Goal: Book appointment/travel/reservation

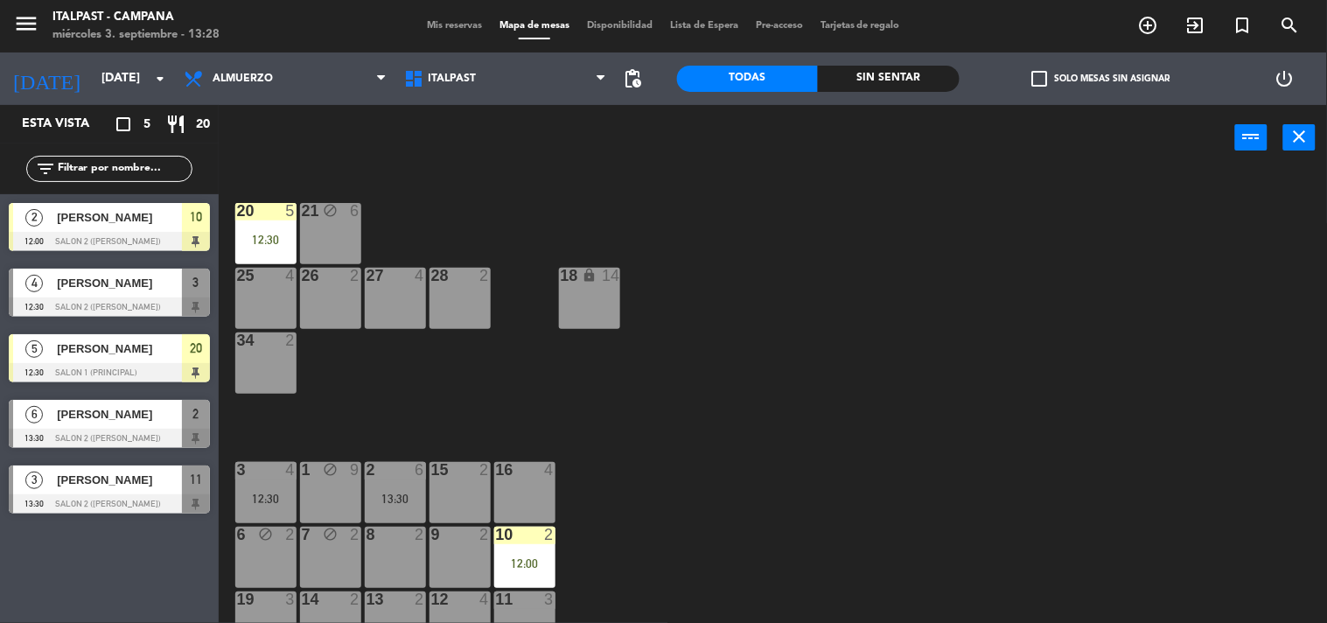
scroll to position [189, 0]
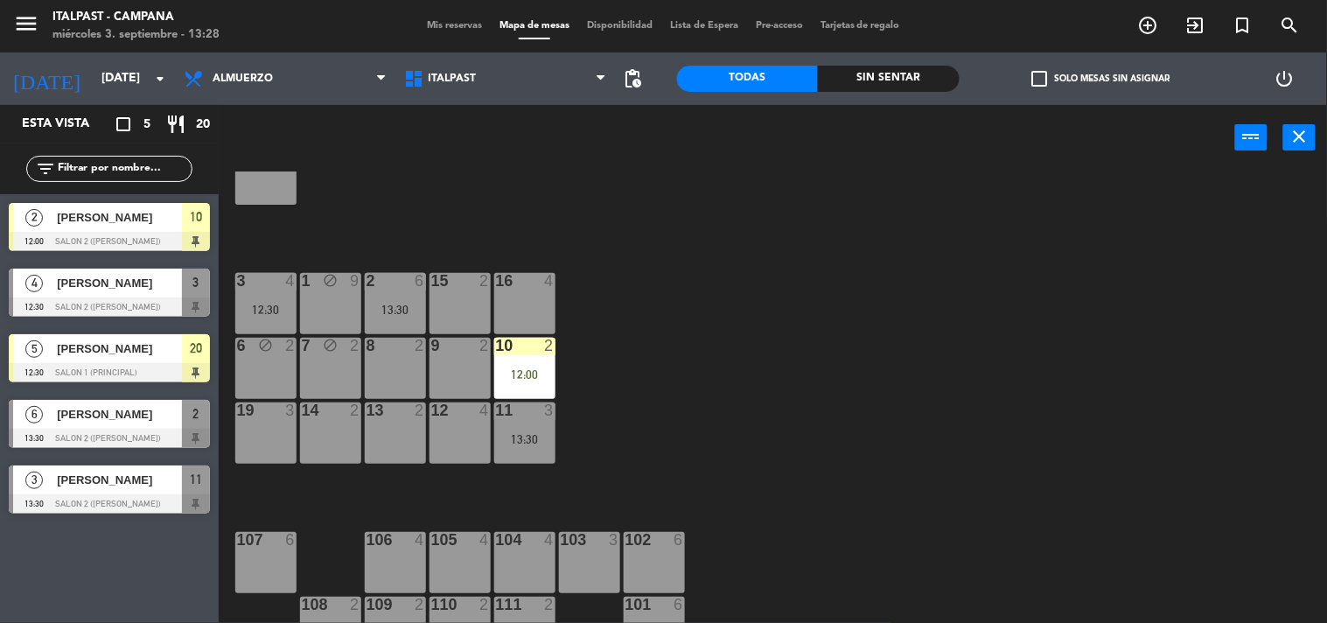
click at [92, 287] on span "[PERSON_NAME]" at bounding box center [119, 283] width 125 height 18
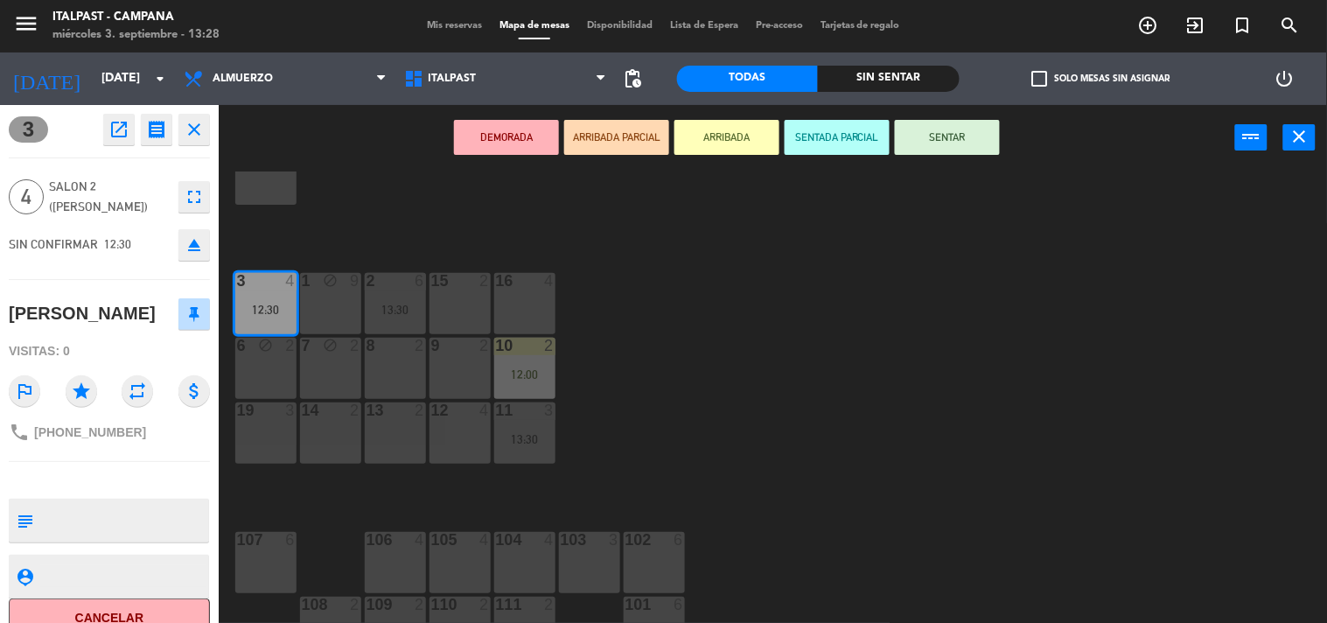
click at [719, 135] on button "ARRIBADA" at bounding box center [726, 137] width 105 height 35
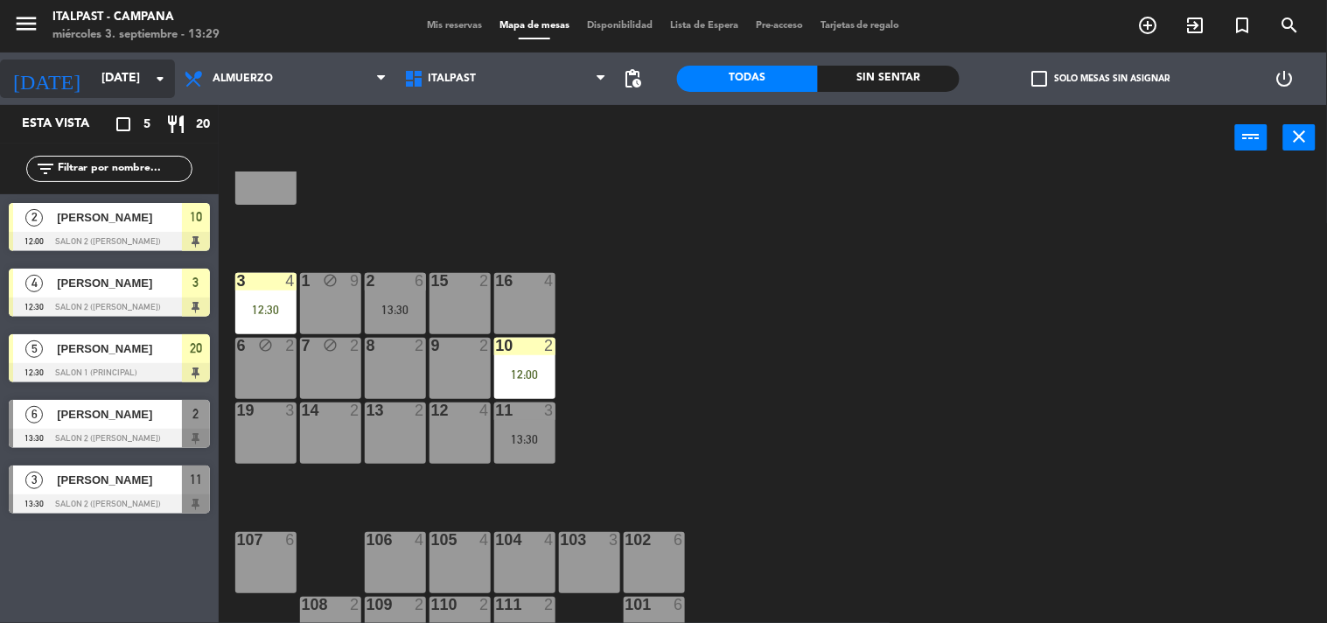
click at [123, 87] on input "[DATE]" at bounding box center [176, 78] width 166 height 31
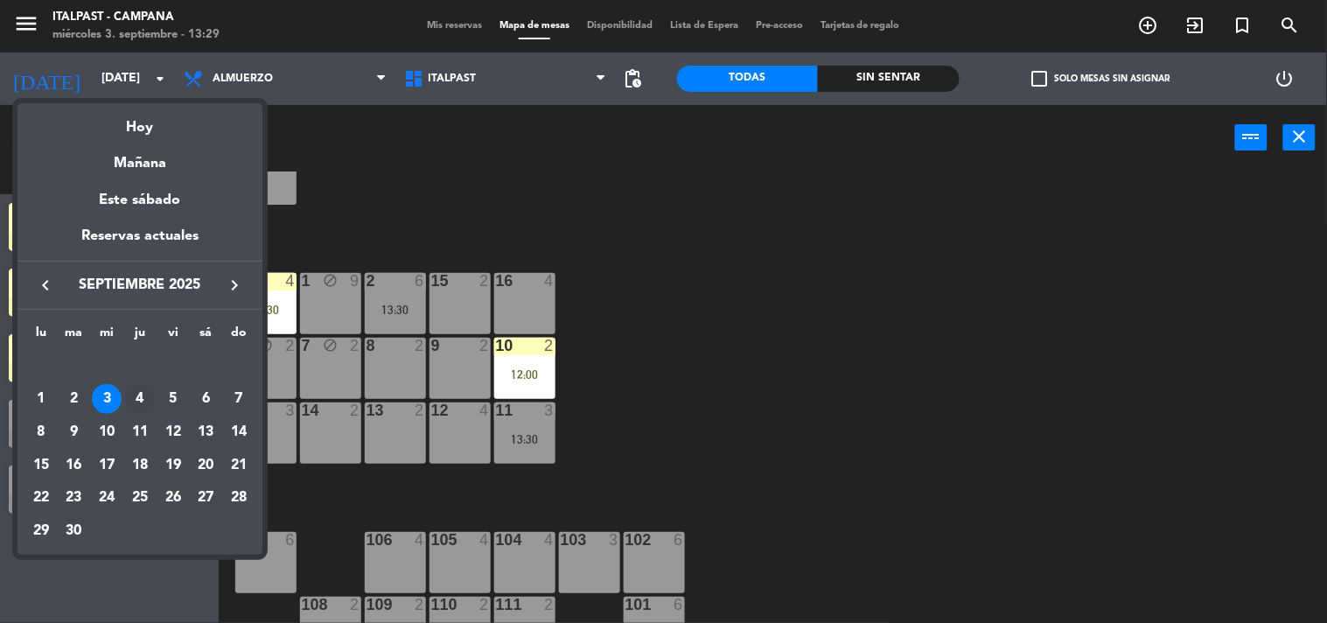
click at [136, 400] on div "4" at bounding box center [140, 399] width 30 height 30
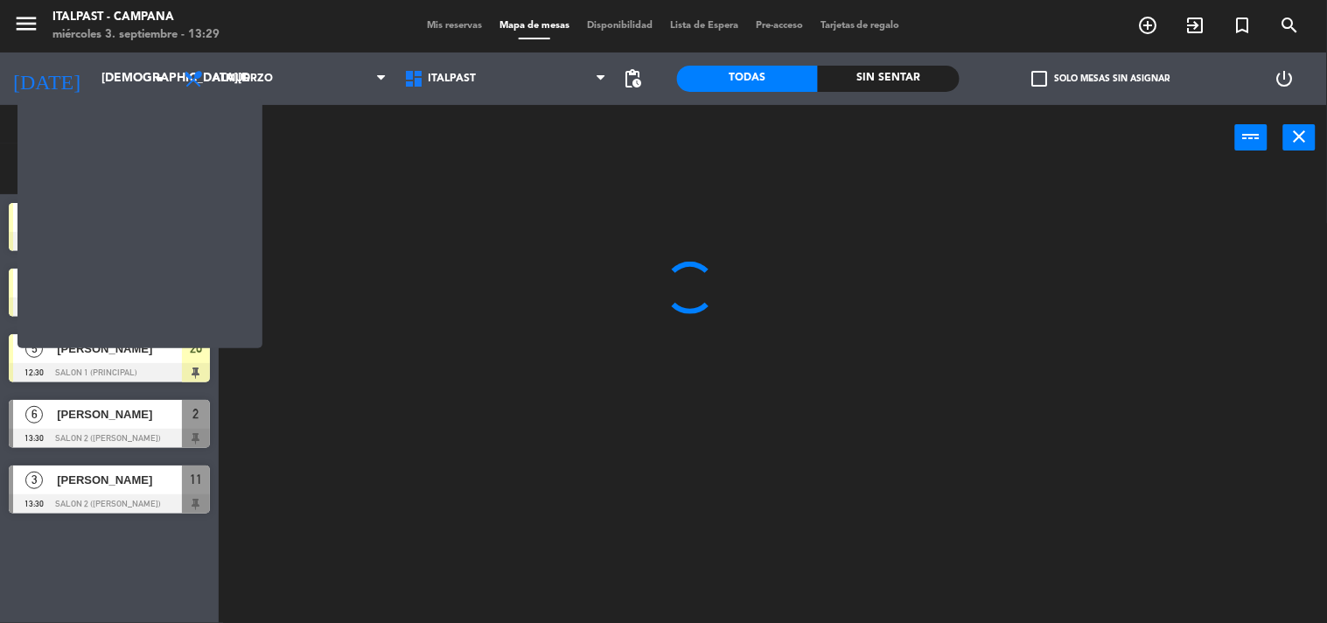
scroll to position [0, 0]
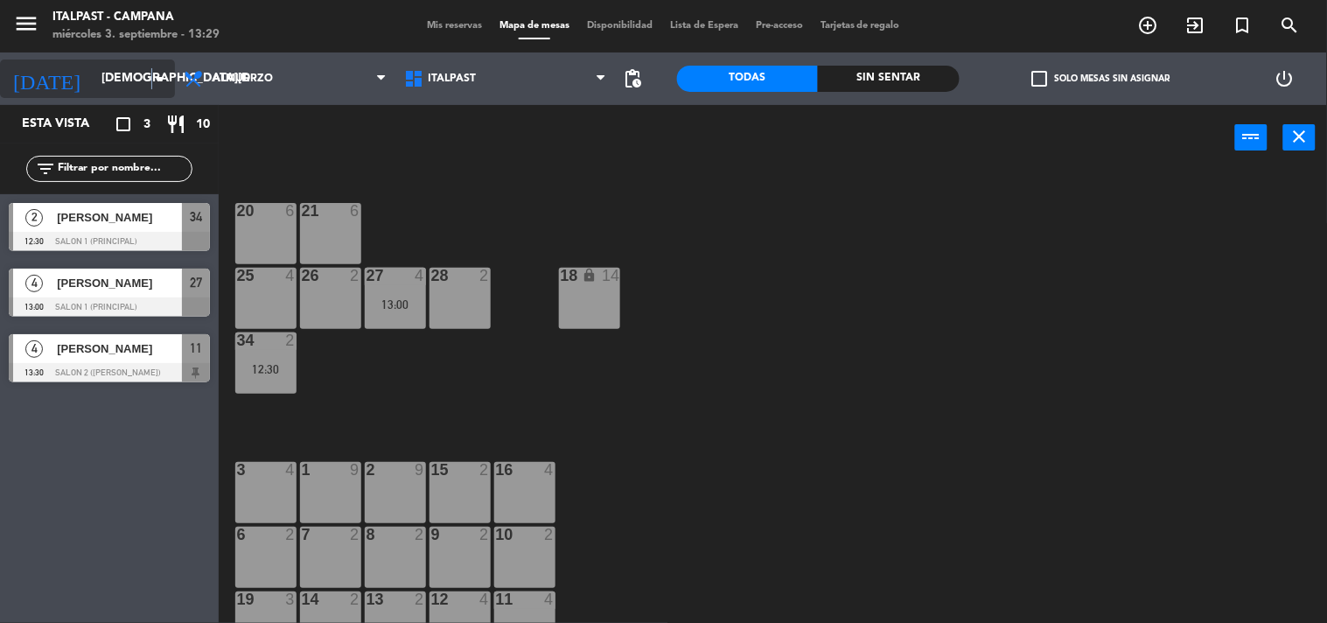
click at [152, 75] on icon "arrow_drop_down" at bounding box center [160, 78] width 21 height 21
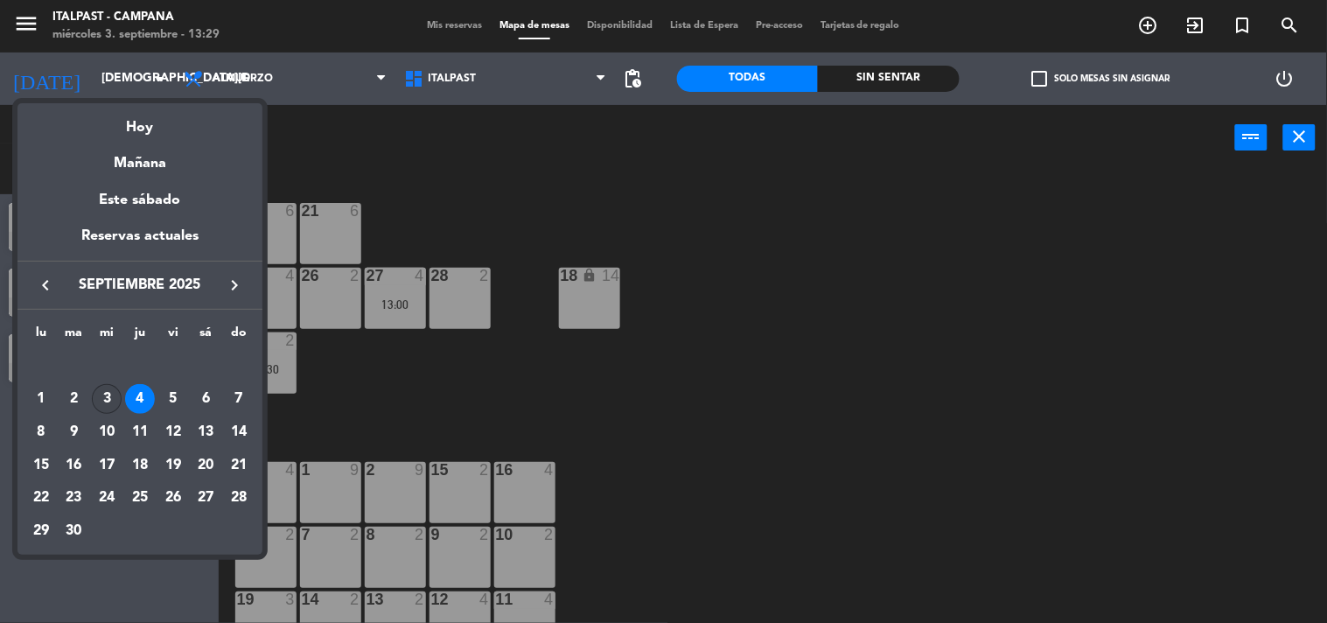
click at [105, 397] on div "3" at bounding box center [107, 399] width 30 height 30
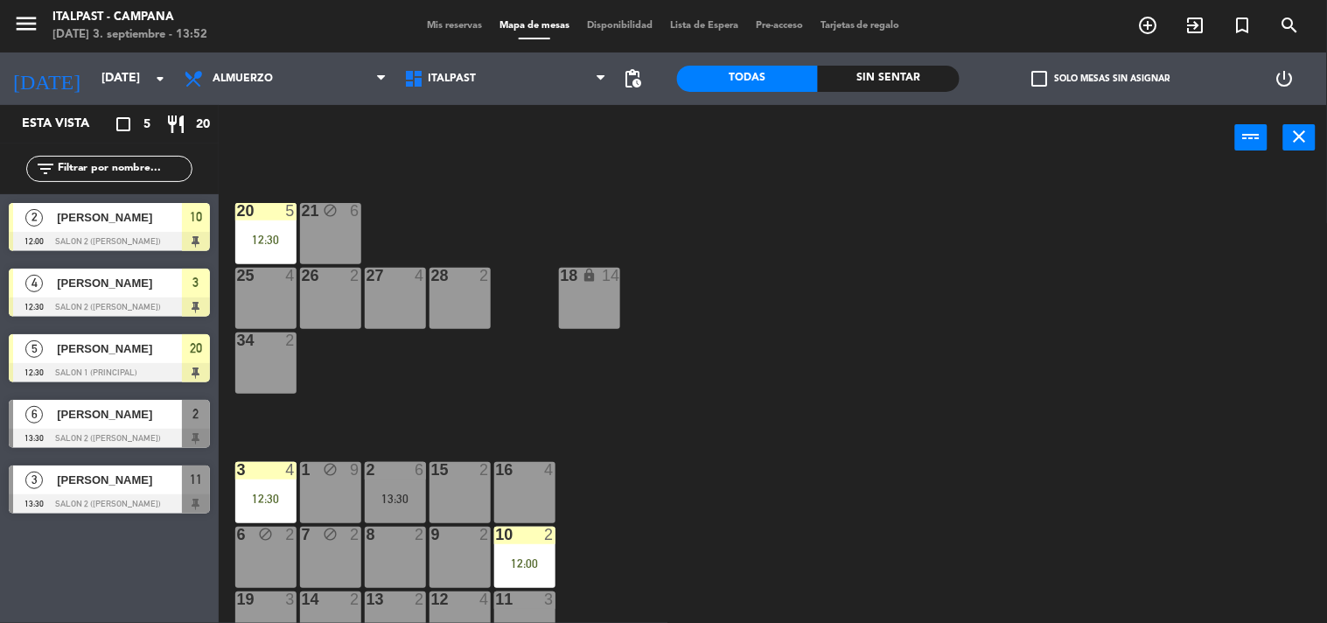
click at [142, 505] on div at bounding box center [109, 503] width 201 height 19
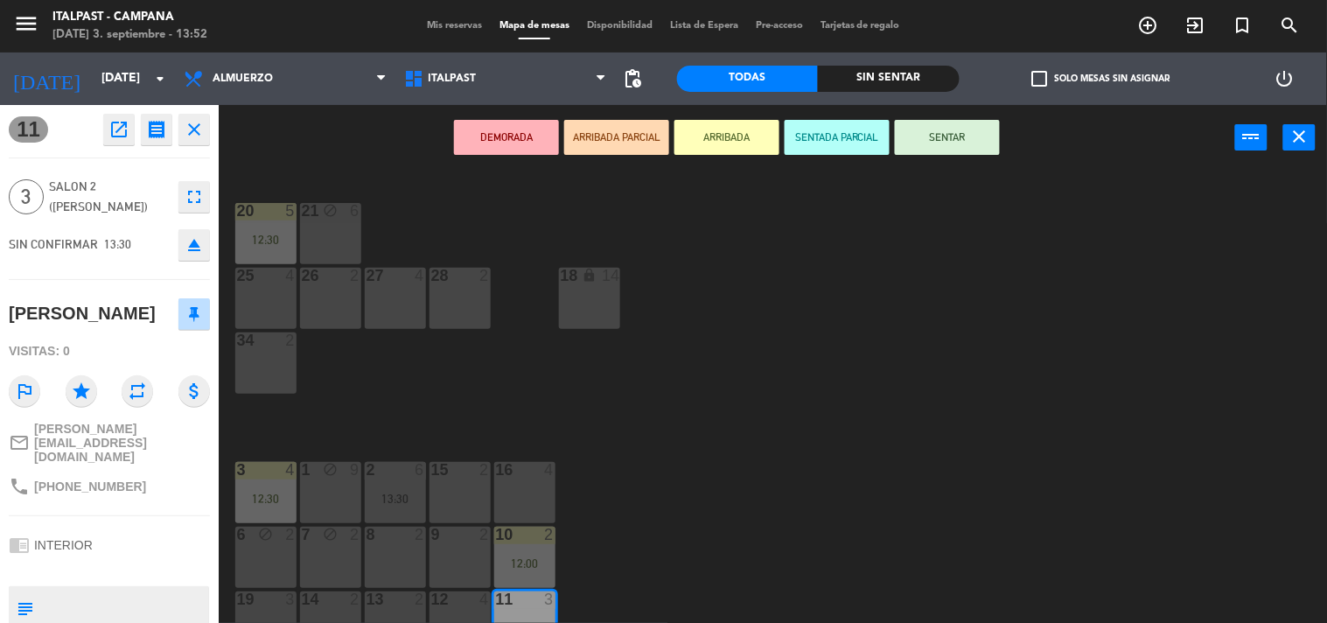
click at [748, 121] on button "ARRIBADA" at bounding box center [726, 137] width 105 height 35
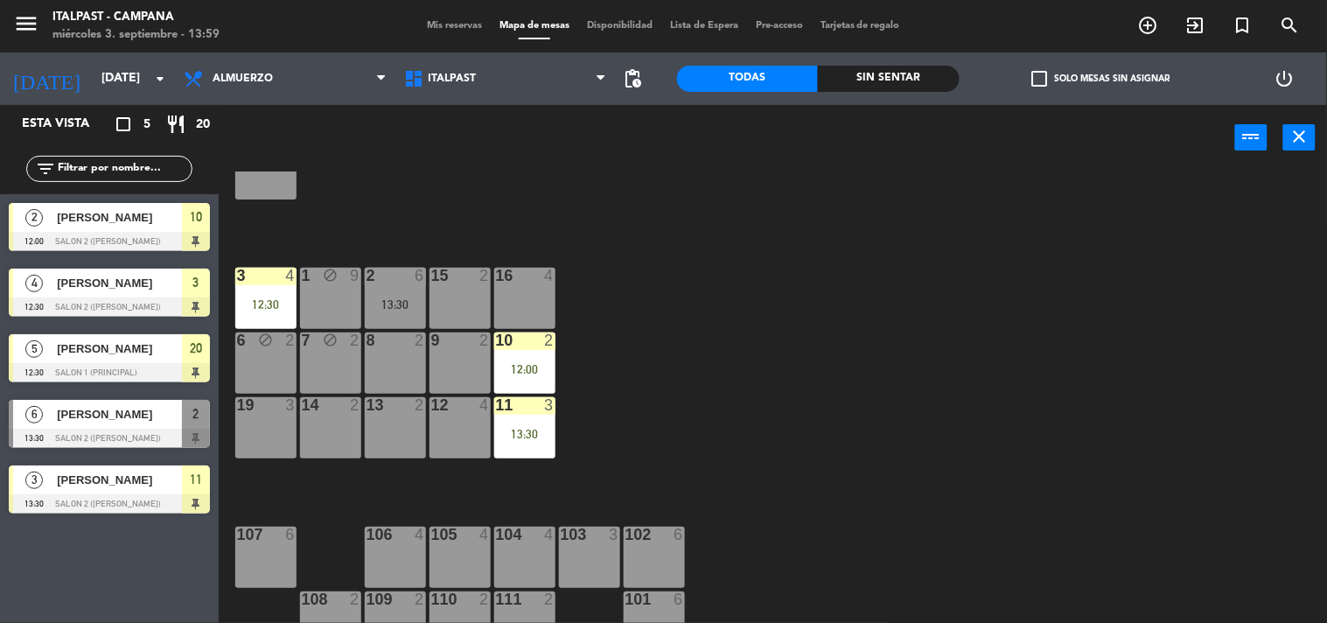
scroll to position [286, 0]
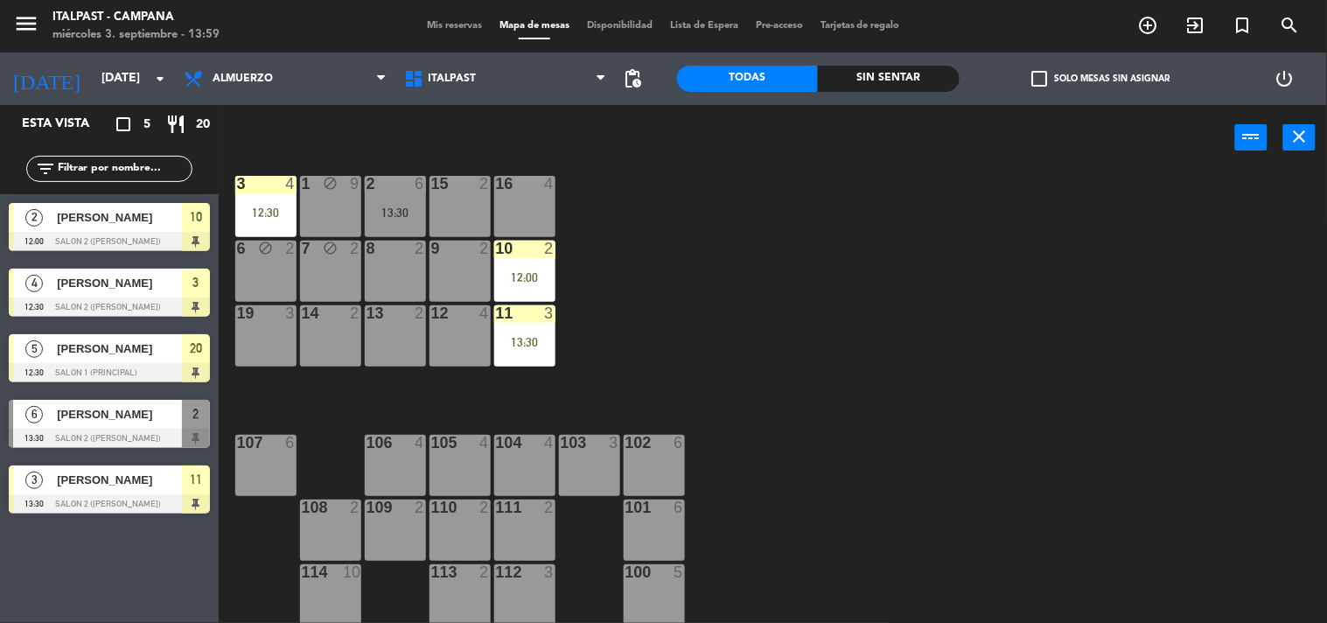
click at [147, 101] on div "[DATE] [DATE] arrow_drop_down" at bounding box center [87, 78] width 175 height 52
click at [141, 82] on input "[DATE]" at bounding box center [176, 78] width 166 height 31
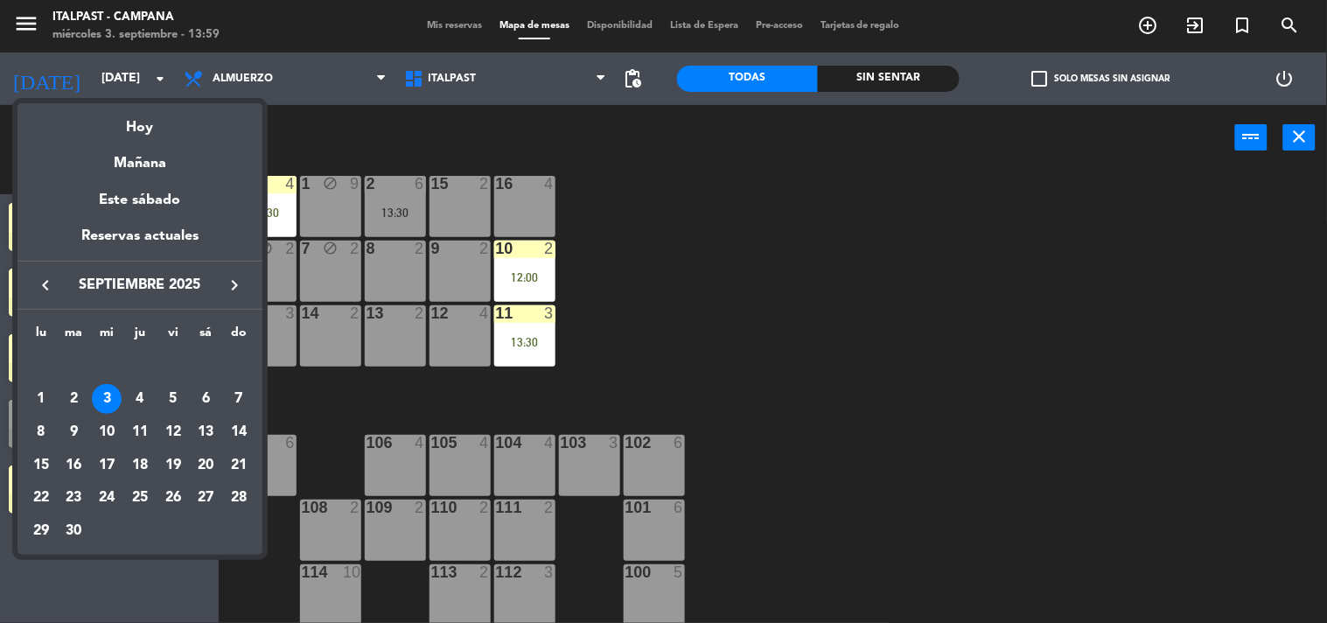
click at [742, 298] on div at bounding box center [663, 311] width 1327 height 623
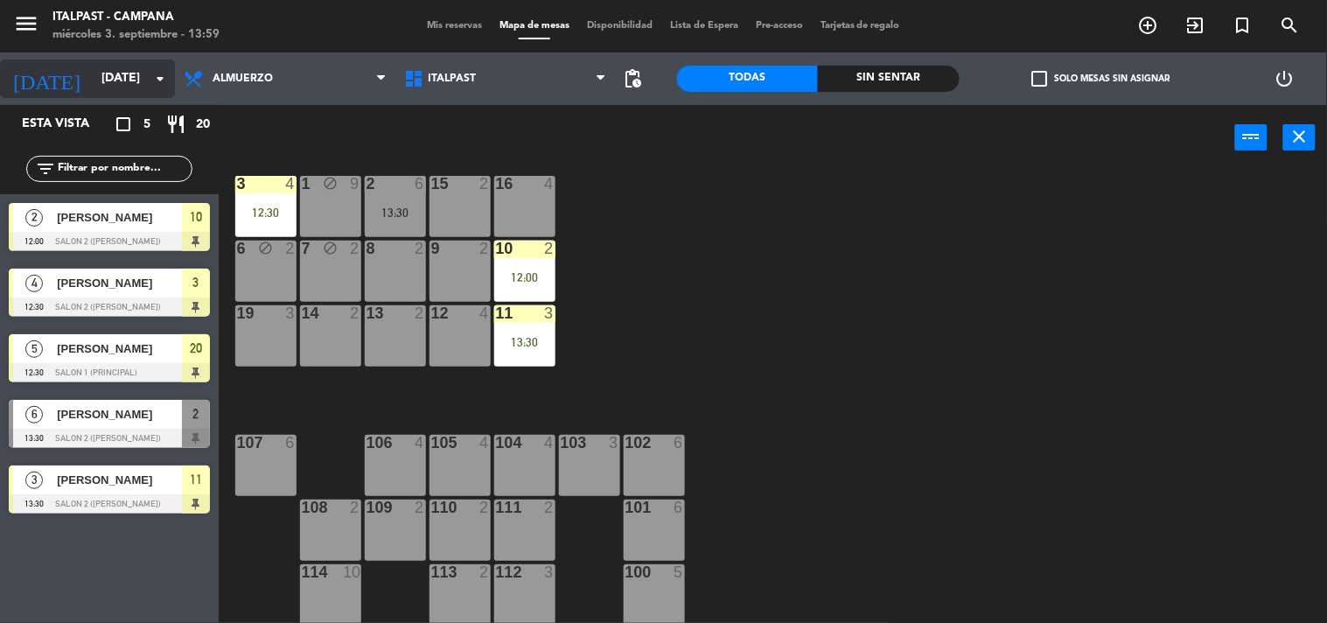
click at [137, 67] on input "[DATE]" at bounding box center [176, 78] width 166 height 31
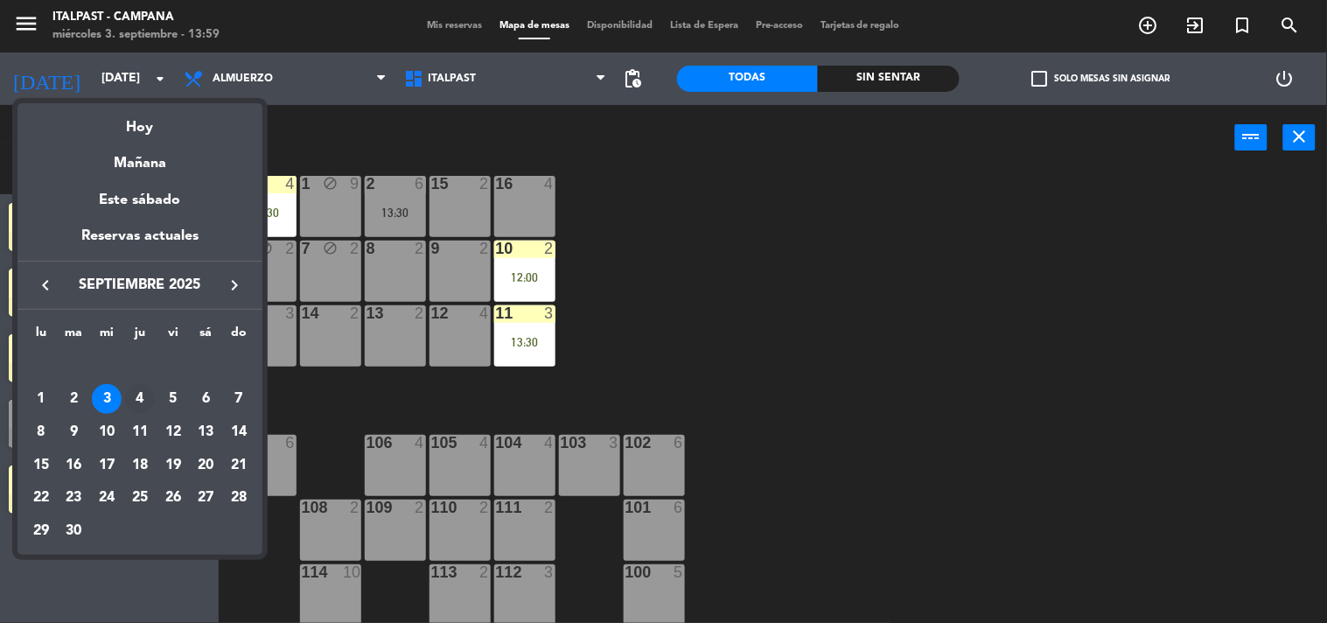
click at [140, 411] on div "4" at bounding box center [140, 399] width 30 height 30
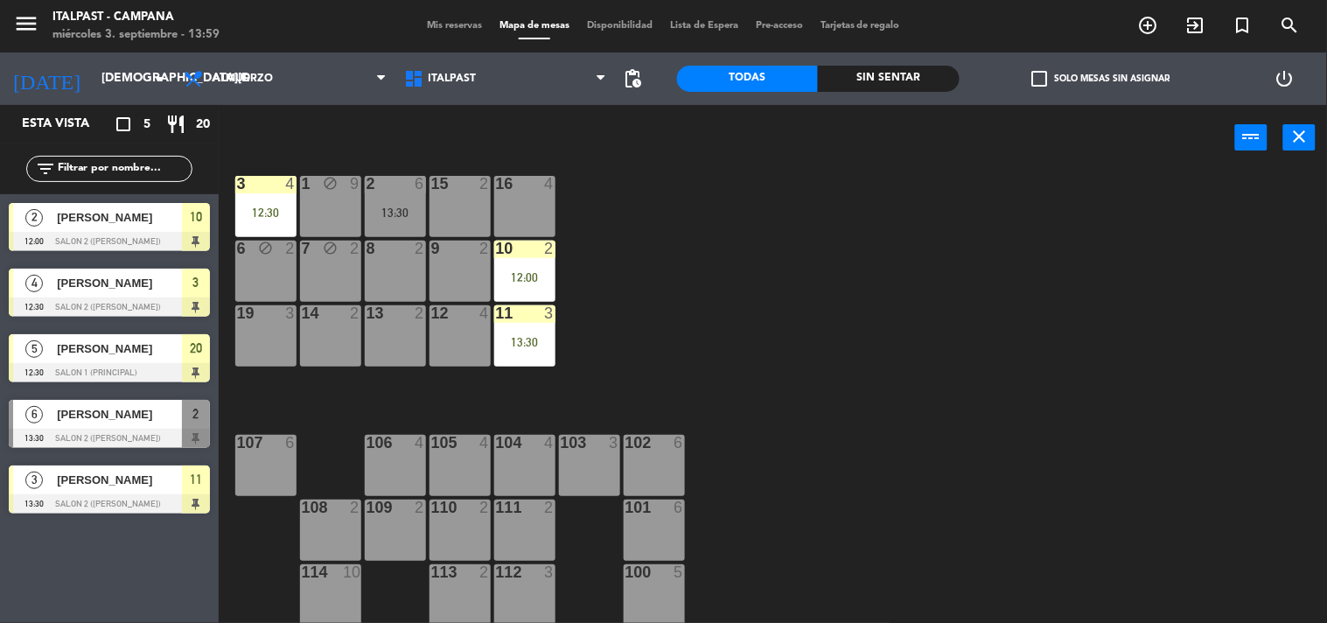
scroll to position [0, 0]
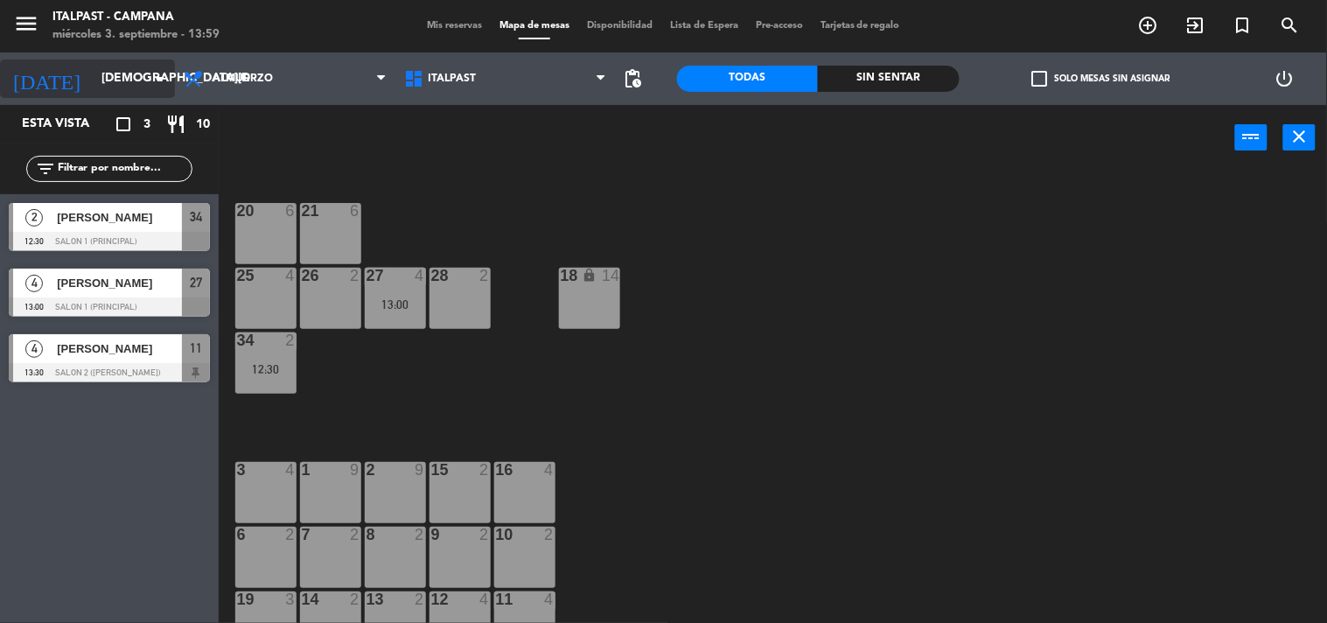
click at [132, 94] on input "[DEMOGRAPHIC_DATA][DATE]" at bounding box center [176, 78] width 166 height 31
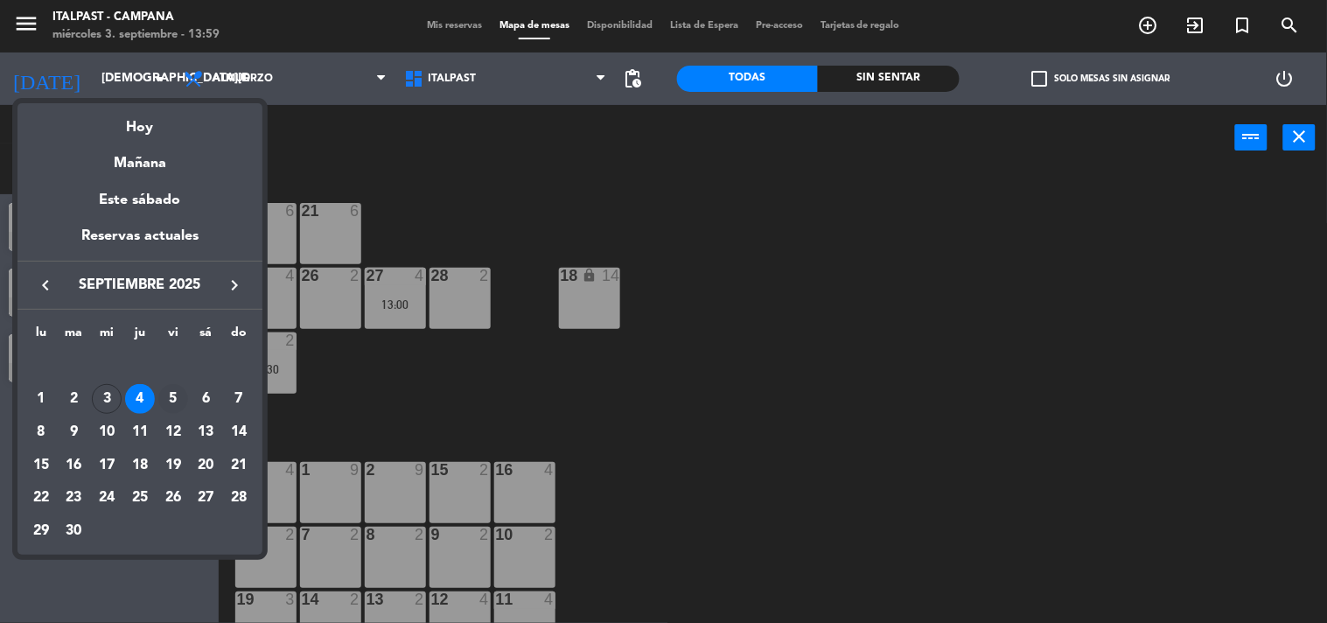
click at [176, 395] on div "5" at bounding box center [173, 399] width 30 height 30
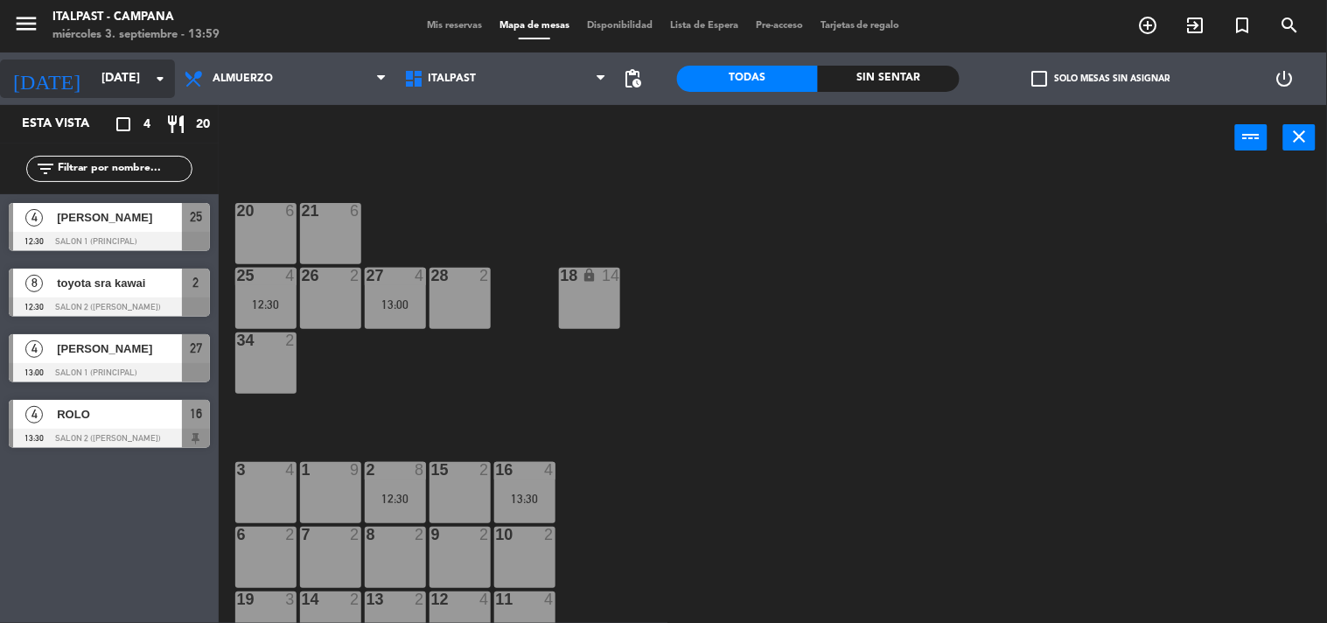
click at [143, 65] on input "[DATE]" at bounding box center [176, 78] width 166 height 31
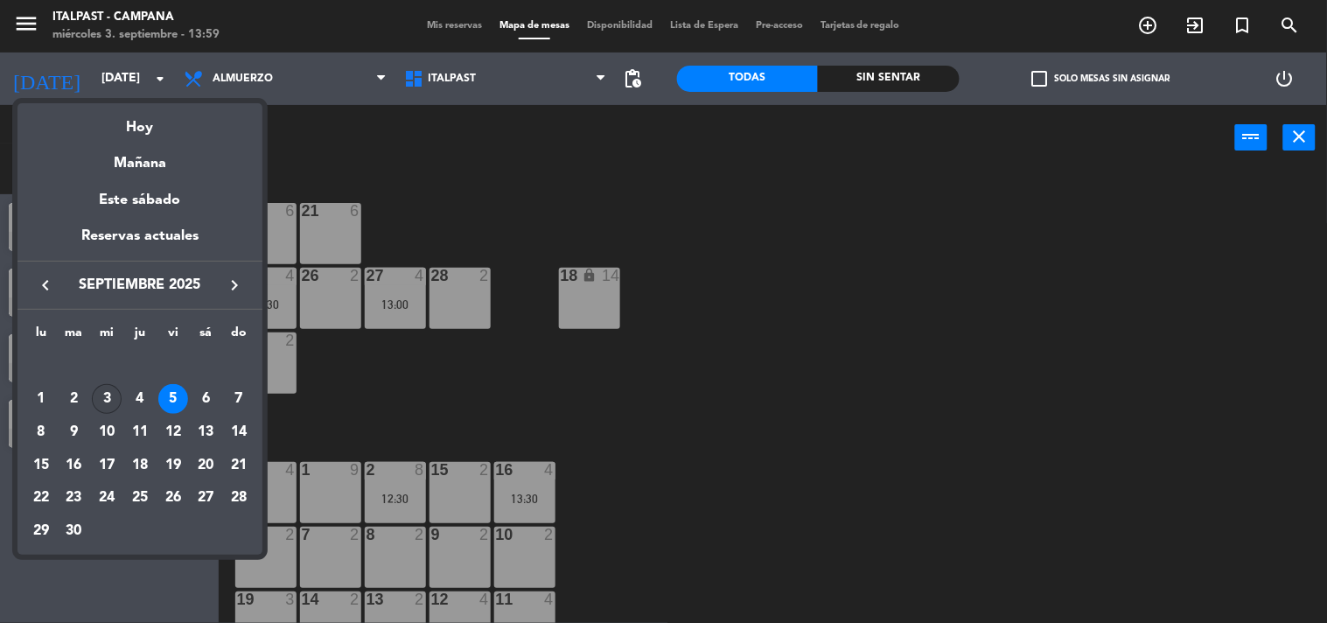
click at [105, 391] on div "3" at bounding box center [107, 399] width 30 height 30
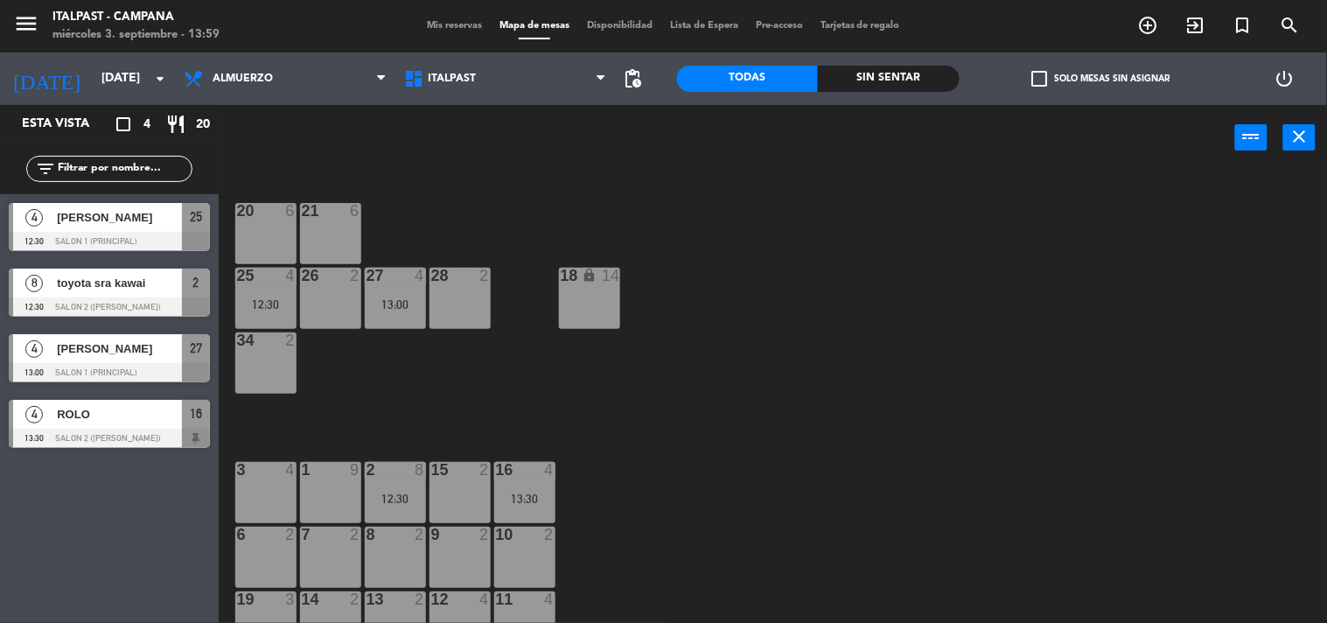
type input "[DATE]"
